Goal: Find specific page/section: Find specific page/section

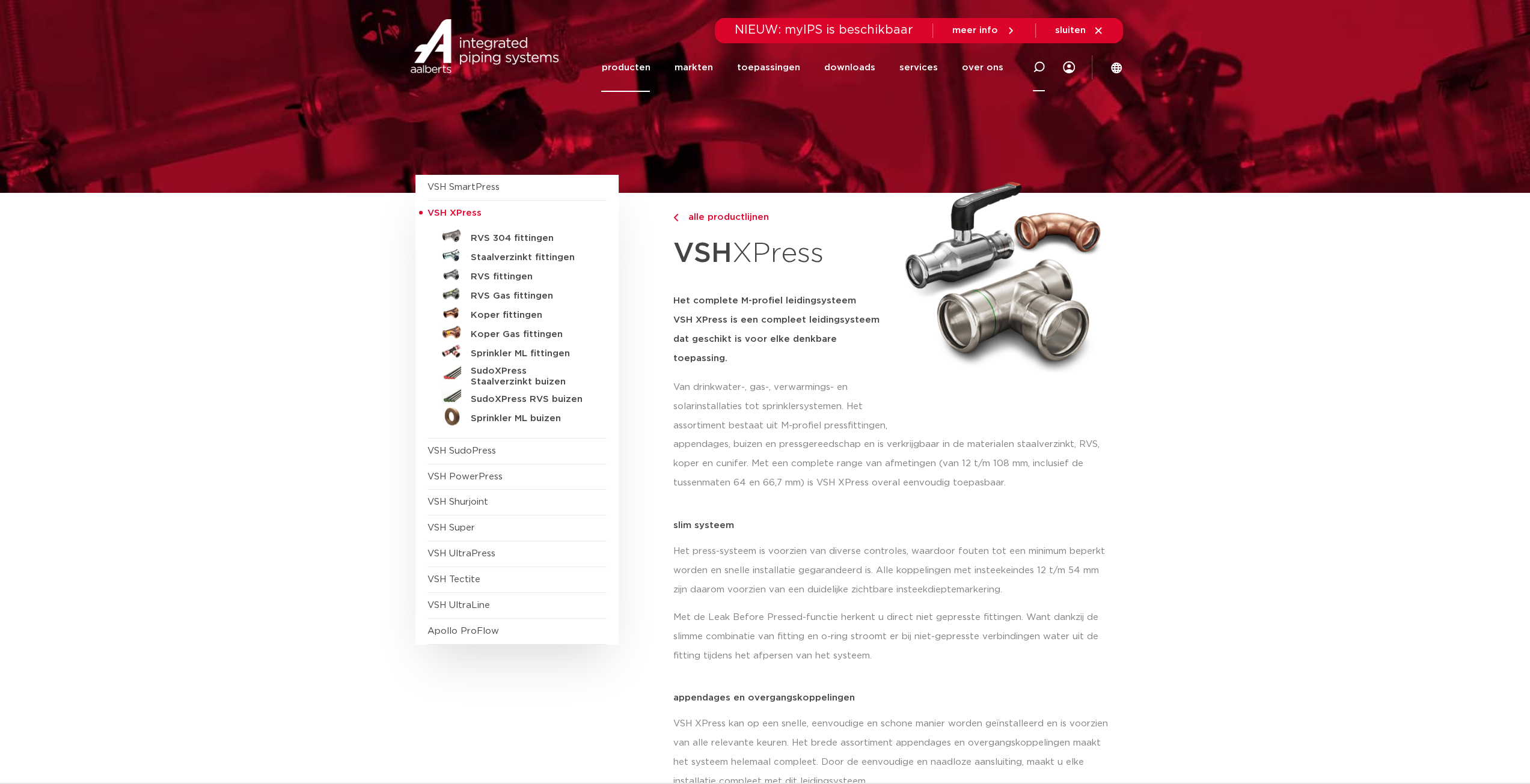
click at [1039, 63] on icon at bounding box center [1039, 67] width 12 height 12
type input "c-press"
click button "Zoeken" at bounding box center [0, 0] width 0 height 0
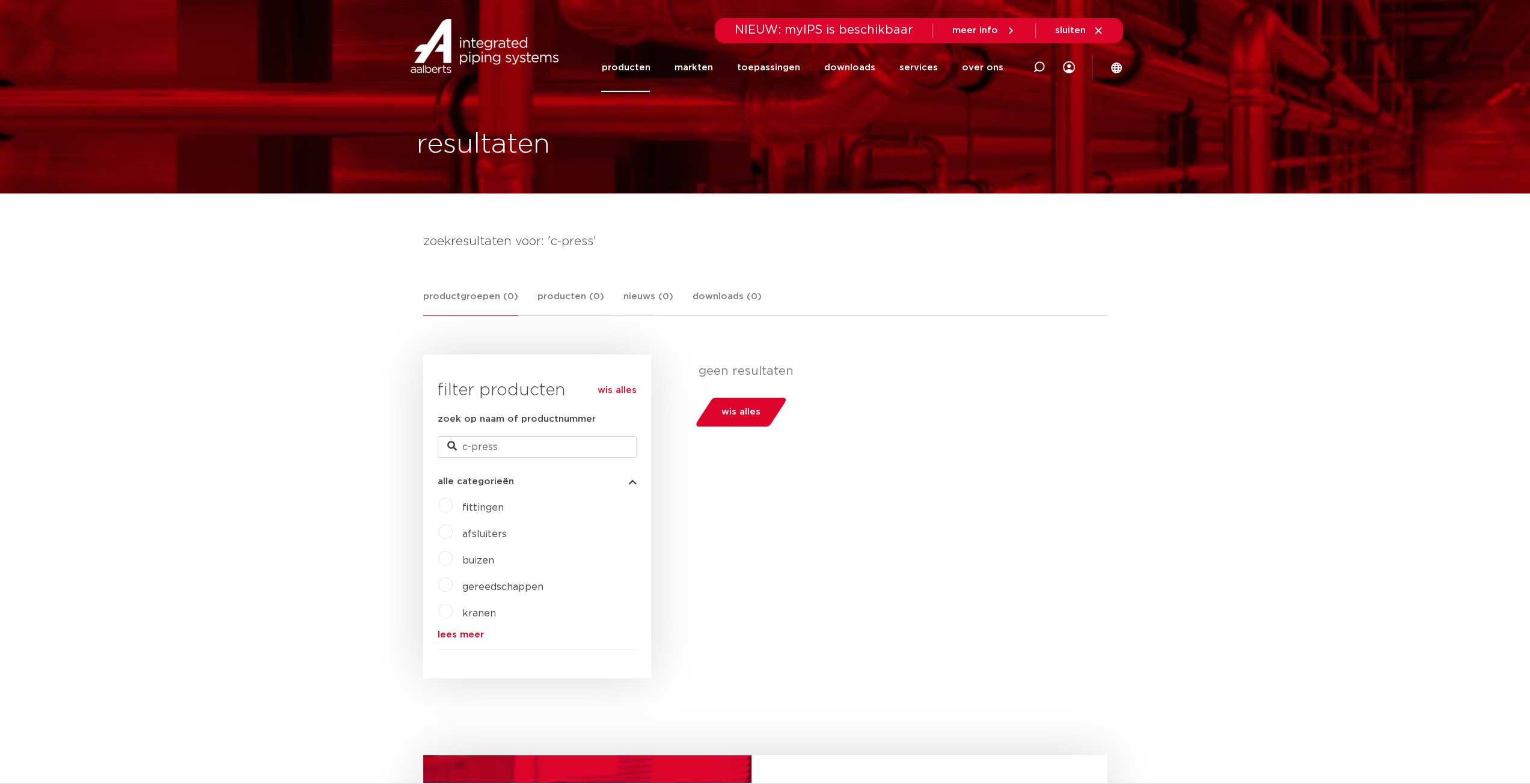
click at [477, 507] on span "fittingen" at bounding box center [483, 508] width 41 height 10
click at [472, 446] on input "c-press" at bounding box center [538, 447] width 199 height 22
type input "cpress"
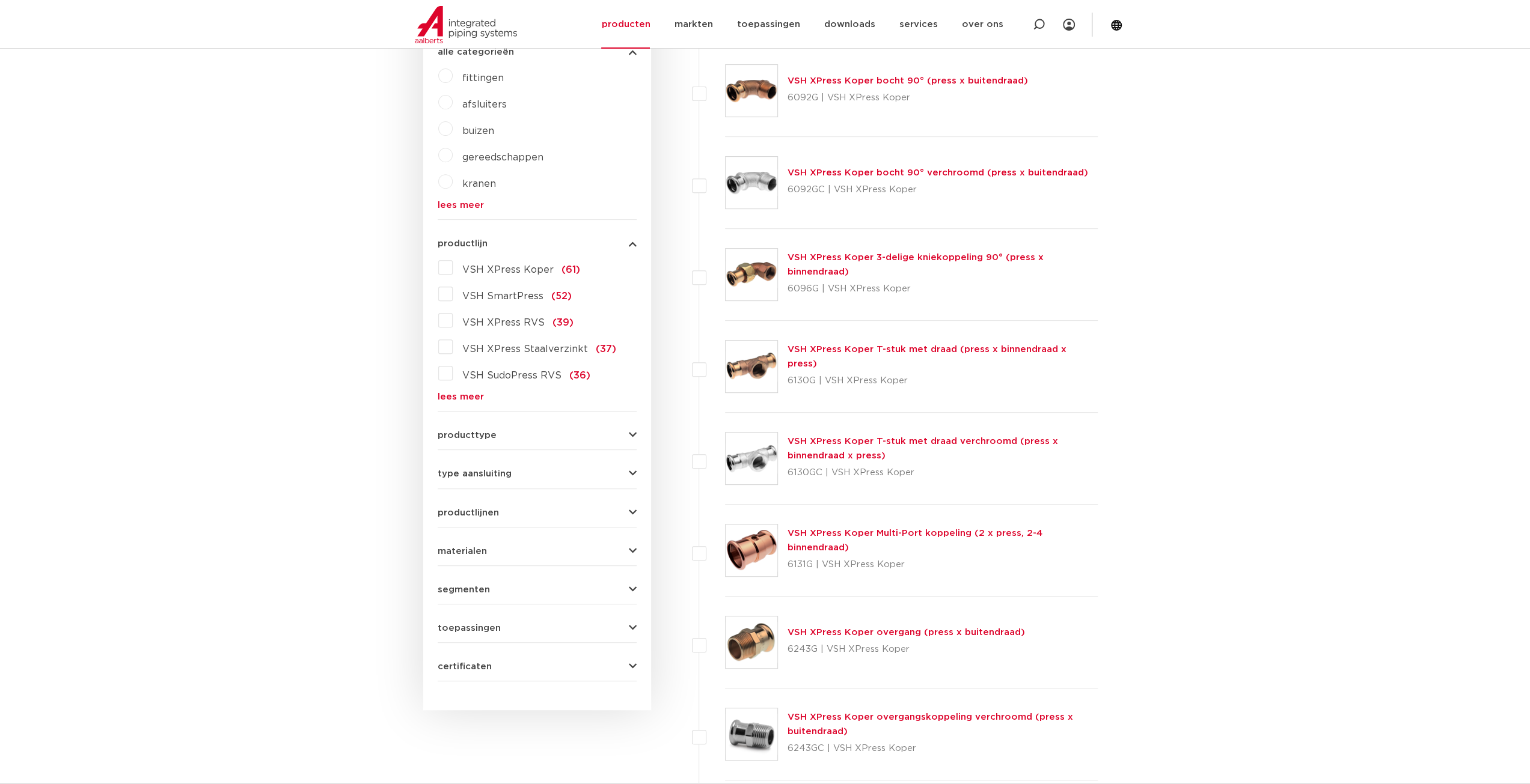
scroll to position [481, 0]
